Goal: Information Seeking & Learning: Learn about a topic

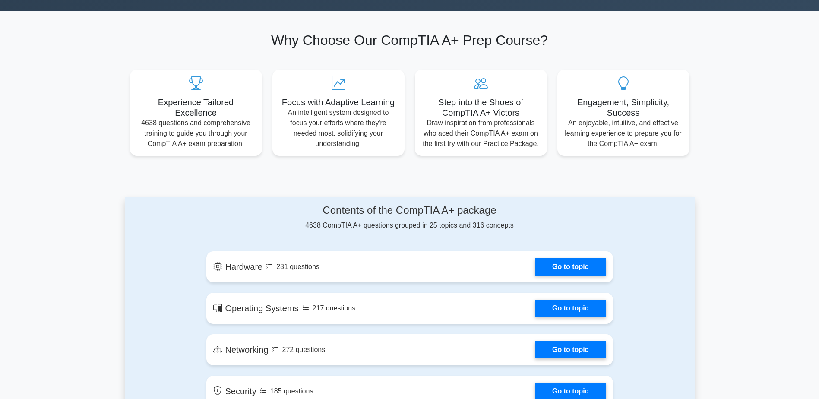
scroll to position [259, 0]
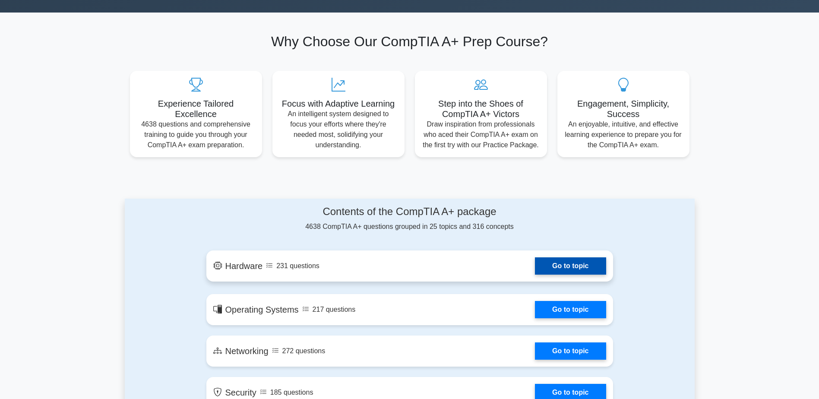
click at [566, 262] on link "Go to topic" at bounding box center [570, 265] width 71 height 17
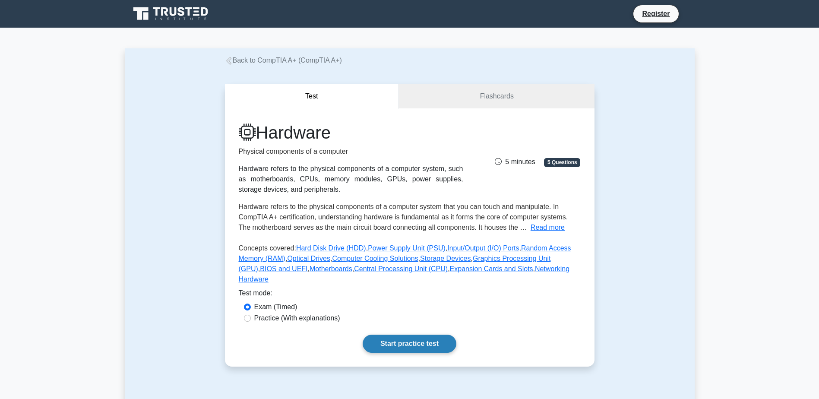
click at [398, 335] on link "Start practice test" at bounding box center [410, 344] width 94 height 18
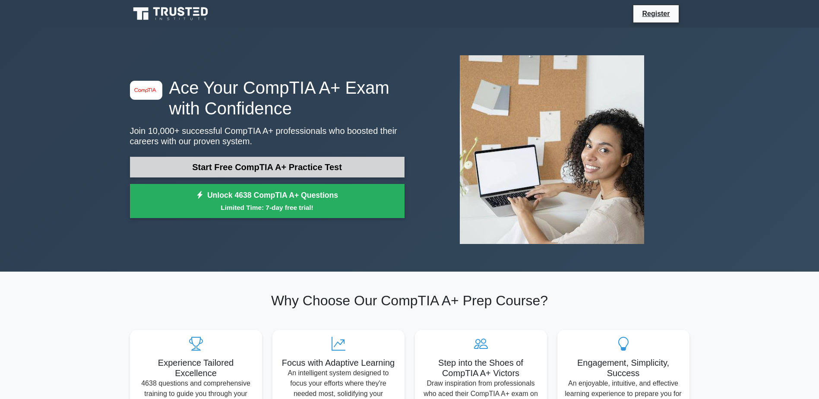
click at [334, 172] on link "Start Free CompTIA A+ Practice Test" at bounding box center [267, 167] width 275 height 21
